Goal: Information Seeking & Learning: Find specific fact

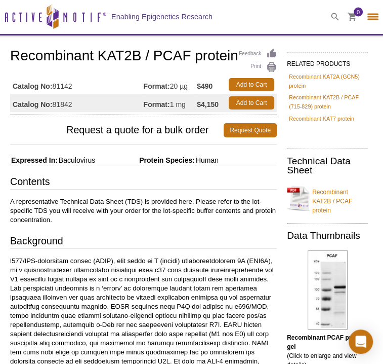
click at [0, 0] on icon at bounding box center [0, 0] width 0 height 0
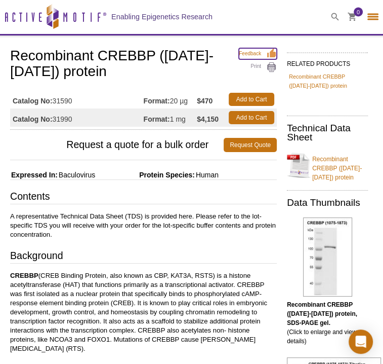
click at [277, 59] on span at bounding box center [271, 53] width 11 height 11
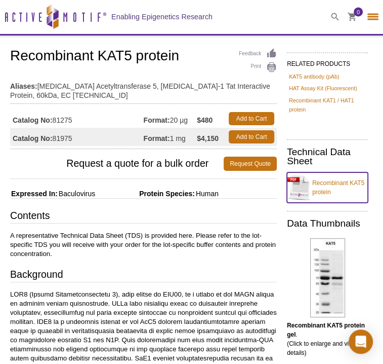
click at [339, 203] on link "Recombinant KAT5 protein" at bounding box center [327, 187] width 81 height 30
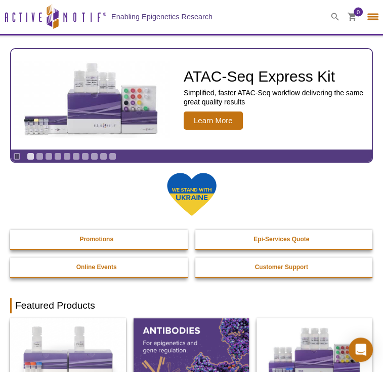
click at [0, 0] on input "search" at bounding box center [0, 0] width 0 height 0
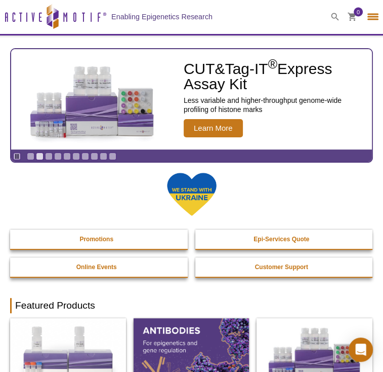
type input "tip60"
click at [0, 0] on div "United States Australia Austria Belgium Brazil Canada China Czech Republic Denm…" at bounding box center [0, 0] width 0 height 0
click at [0, 0] on span "Search" at bounding box center [0, 0] width 0 height 0
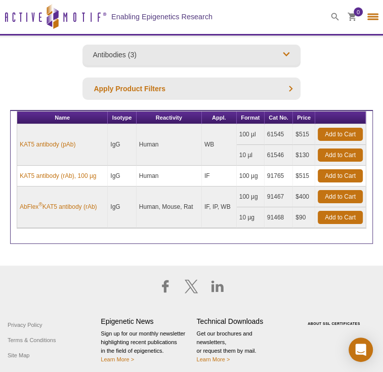
click at [0, 0] on link "Recombinant Proteins (2)" at bounding box center [0, 0] width 0 height 0
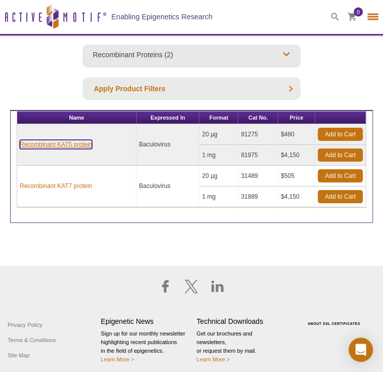
click at [92, 142] on link "Recombinant KAT5 protein" at bounding box center [56, 144] width 72 height 9
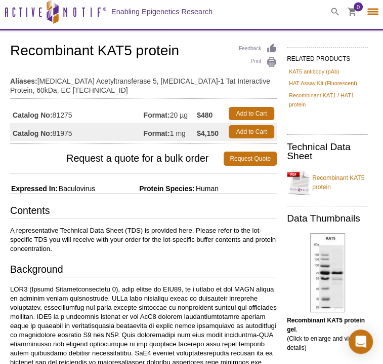
scroll to position [4, 0]
